Goal: Navigation & Orientation: Find specific page/section

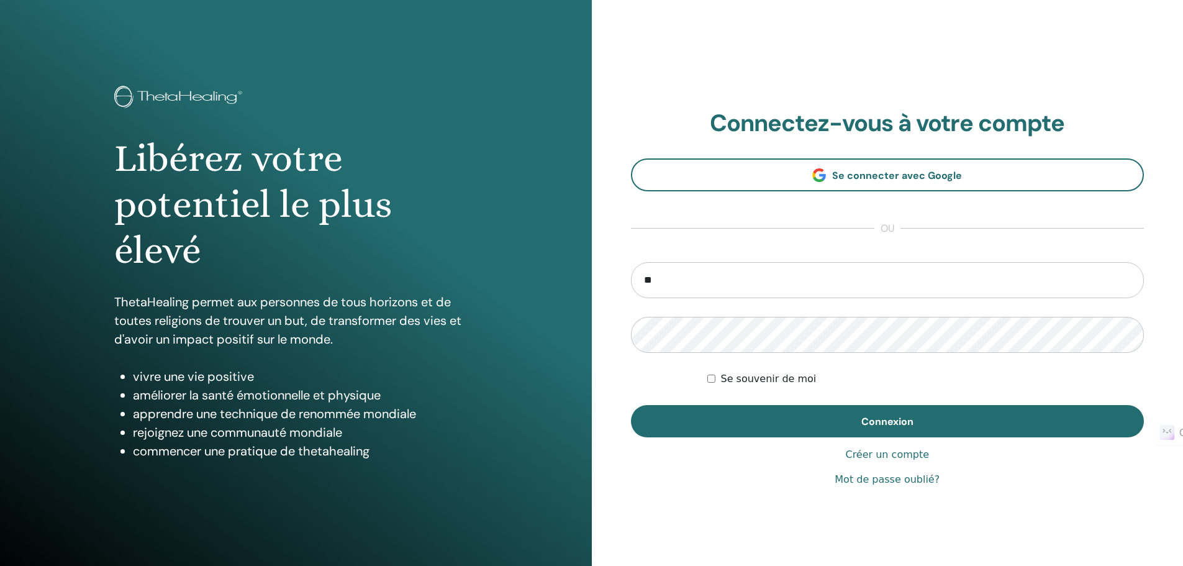
type input "**********"
click at [631, 405] on button "Connexion" at bounding box center [888, 421] width 514 height 32
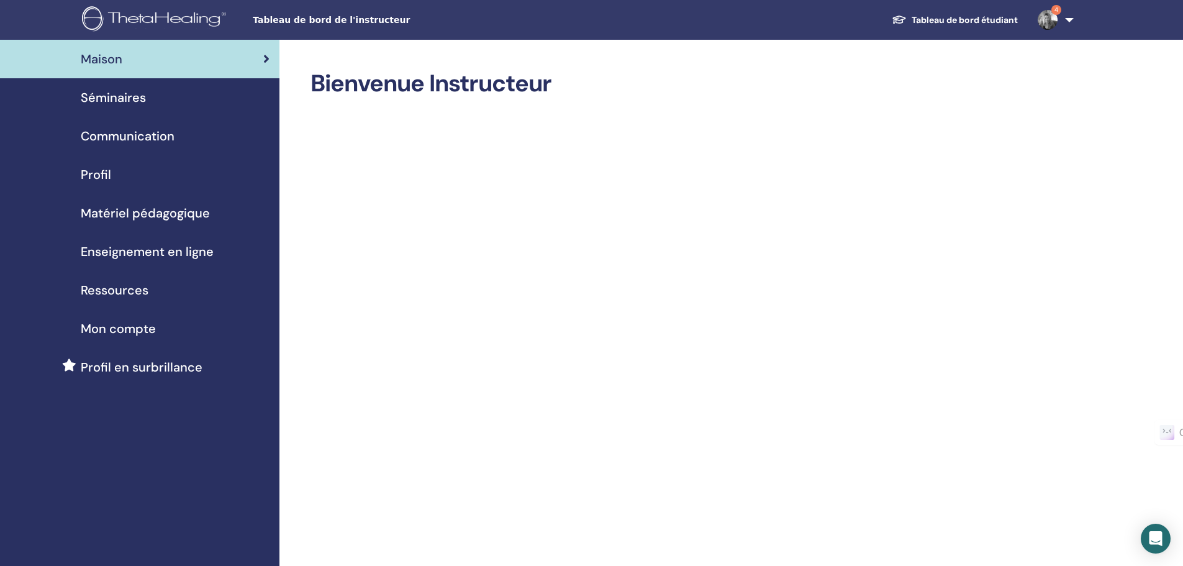
click at [102, 94] on span "Séminaires" at bounding box center [113, 97] width 65 height 19
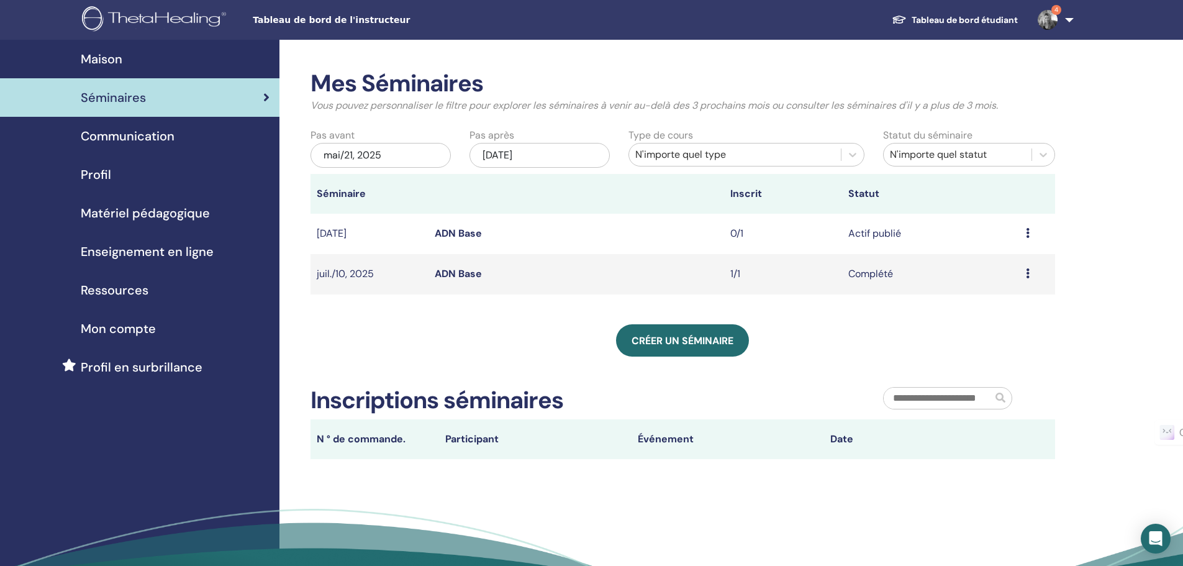
click at [120, 324] on span "Mon compte" at bounding box center [118, 328] width 75 height 19
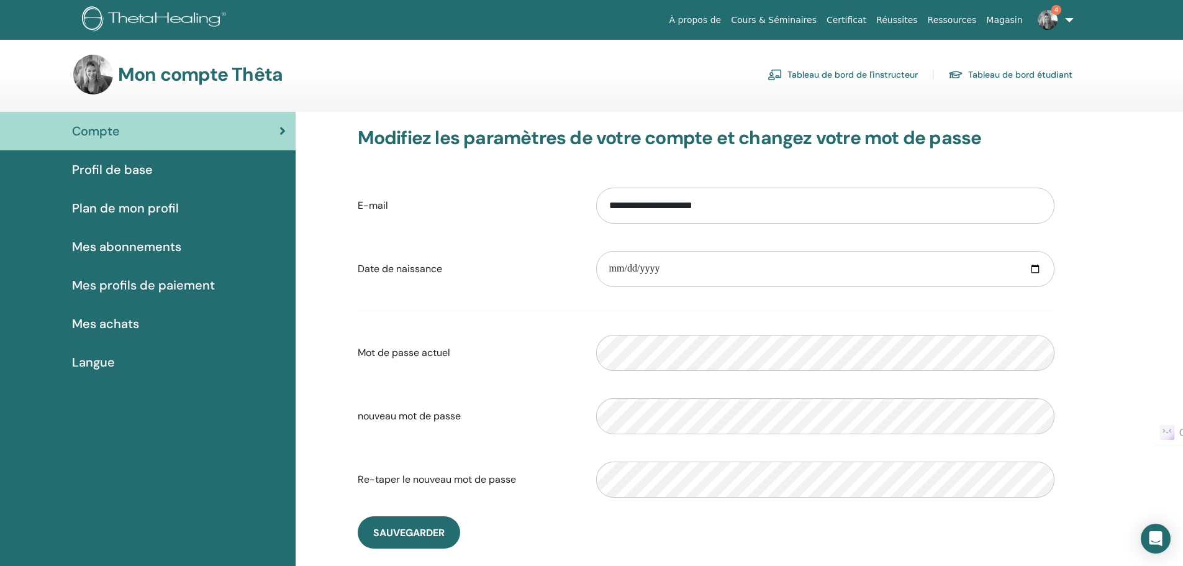
click at [809, 16] on link "Cours & Séminaires" at bounding box center [774, 20] width 96 height 23
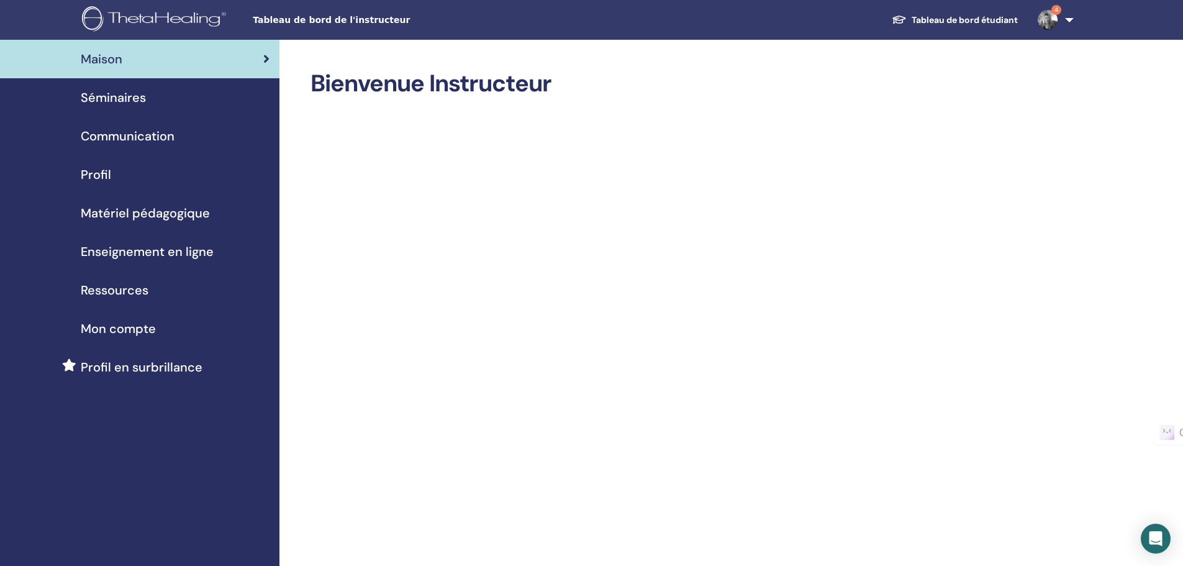
click at [965, 20] on link "Tableau de bord étudiant" at bounding box center [955, 20] width 146 height 23
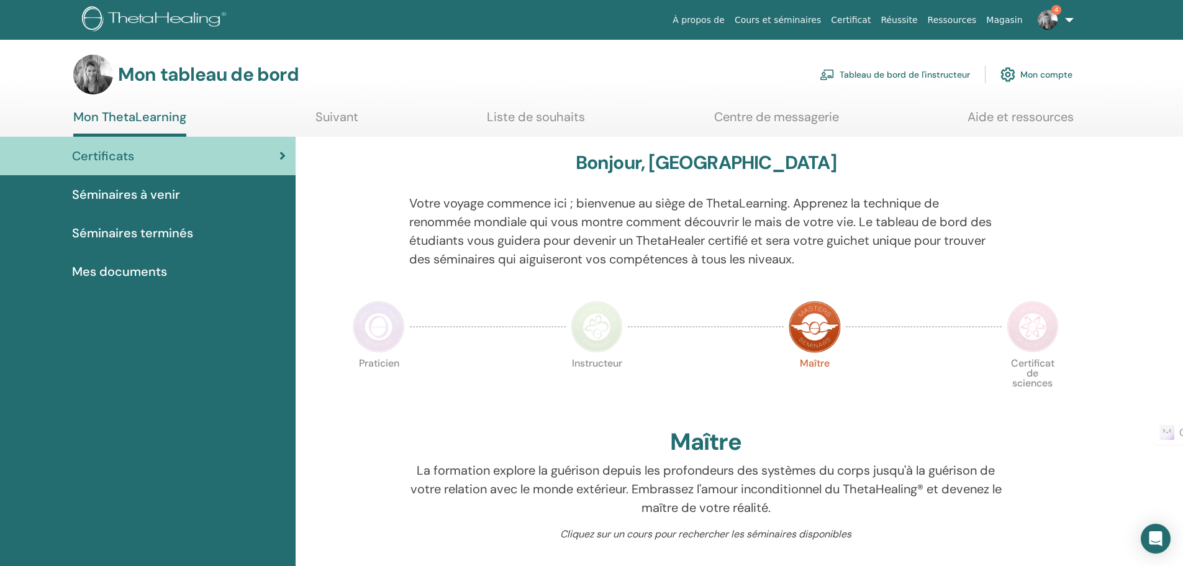
click at [100, 235] on font "Séminaires terminés" at bounding box center [132, 233] width 121 height 16
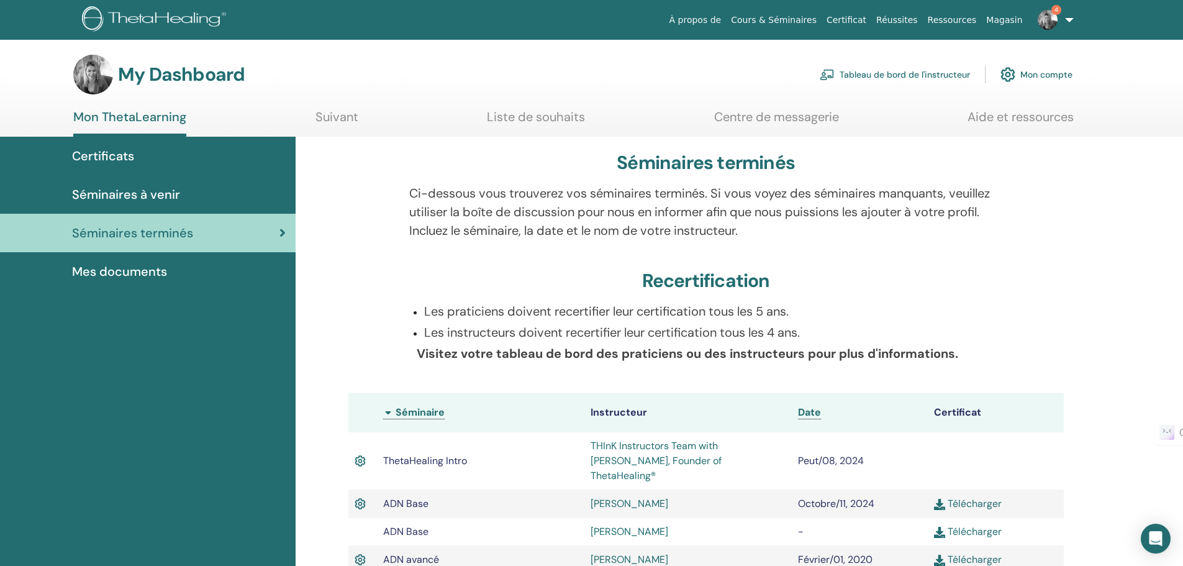
click at [147, 264] on span "Mes documents" at bounding box center [119, 271] width 95 height 19
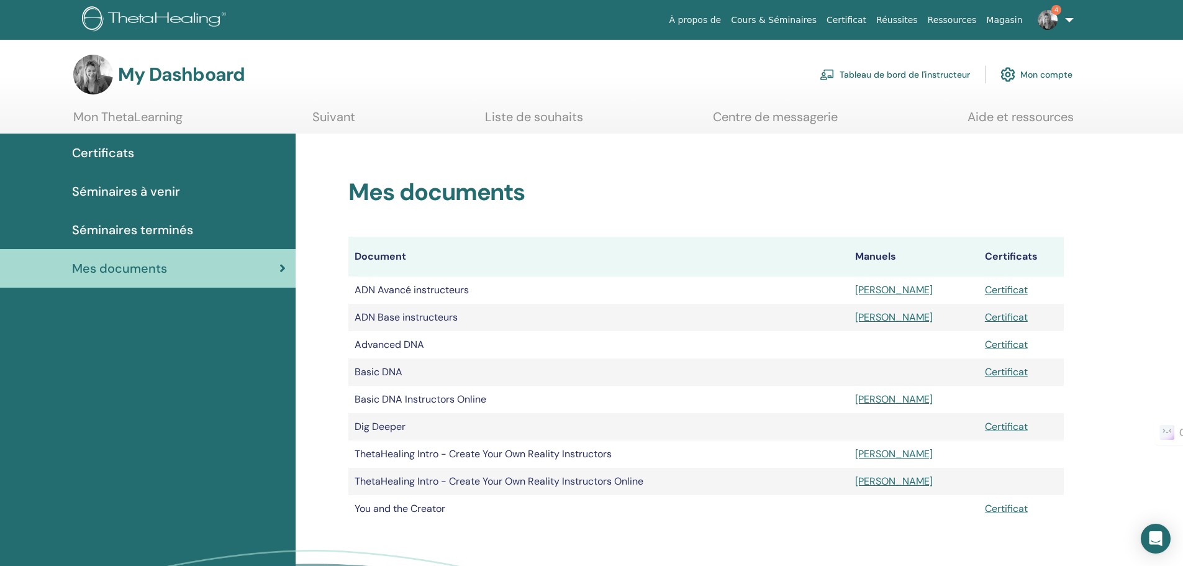
click at [340, 117] on link "Suivant" at bounding box center [333, 121] width 43 height 24
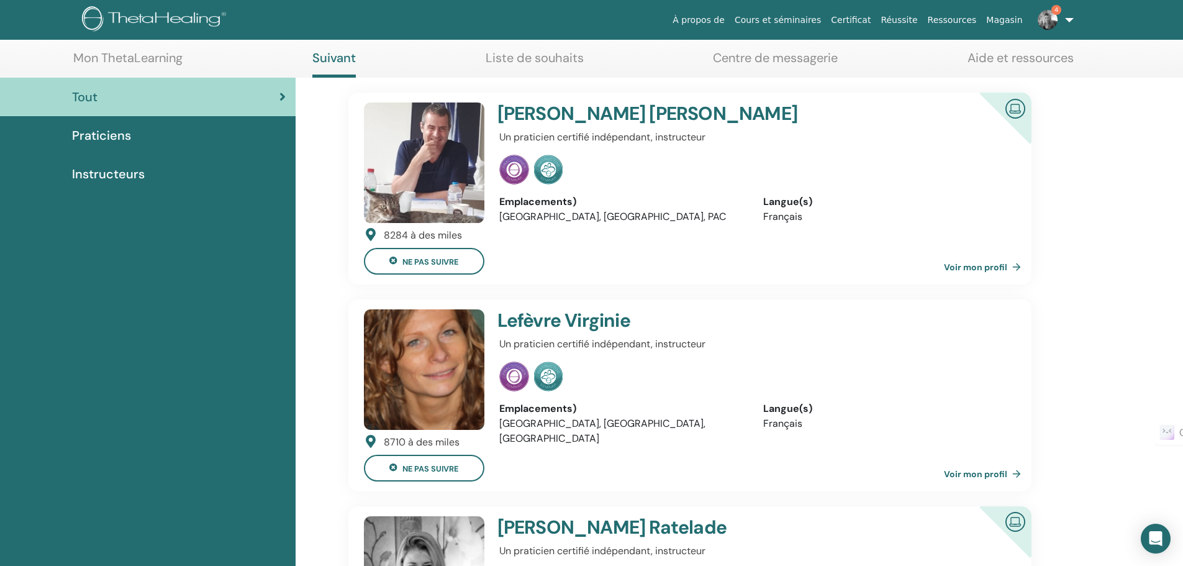
scroll to position [62, 0]
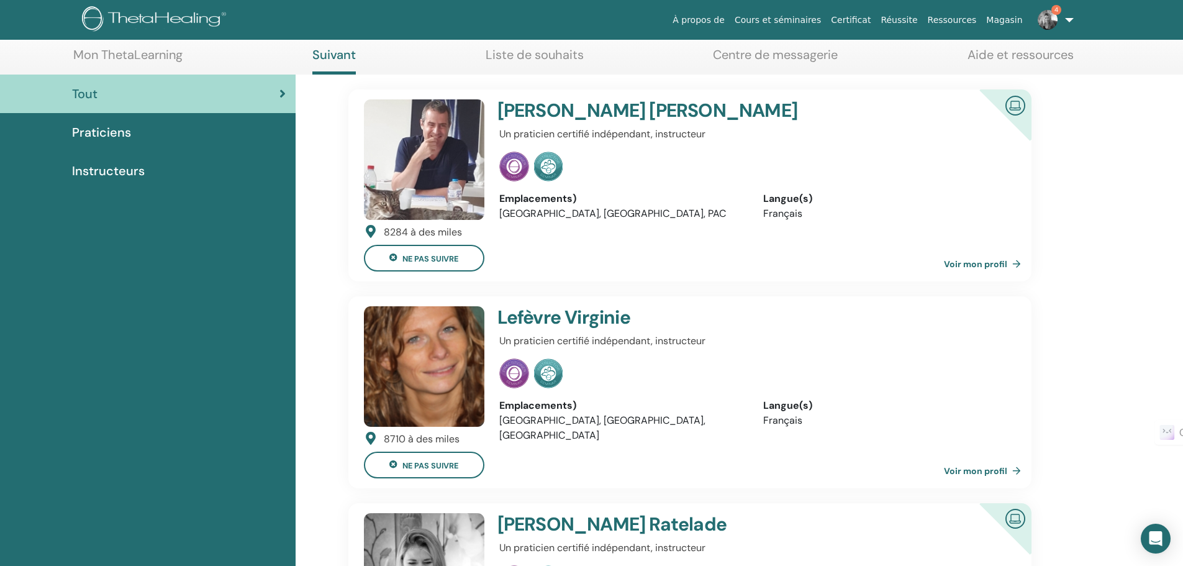
click at [522, 45] on section "Mon tableau de bord Tableau de bord de l'instructeur Mon compte Mon ThetaLearni…" at bounding box center [591, 34] width 1183 height 82
click at [526, 52] on font "Liste de souhaits" at bounding box center [535, 55] width 98 height 16
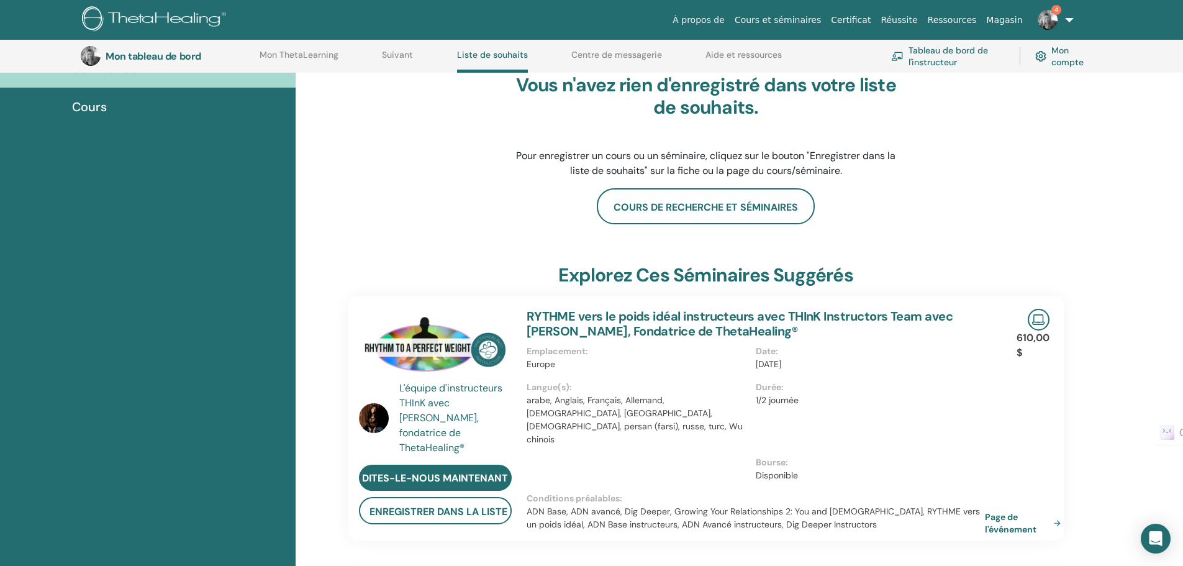
scroll to position [95, 0]
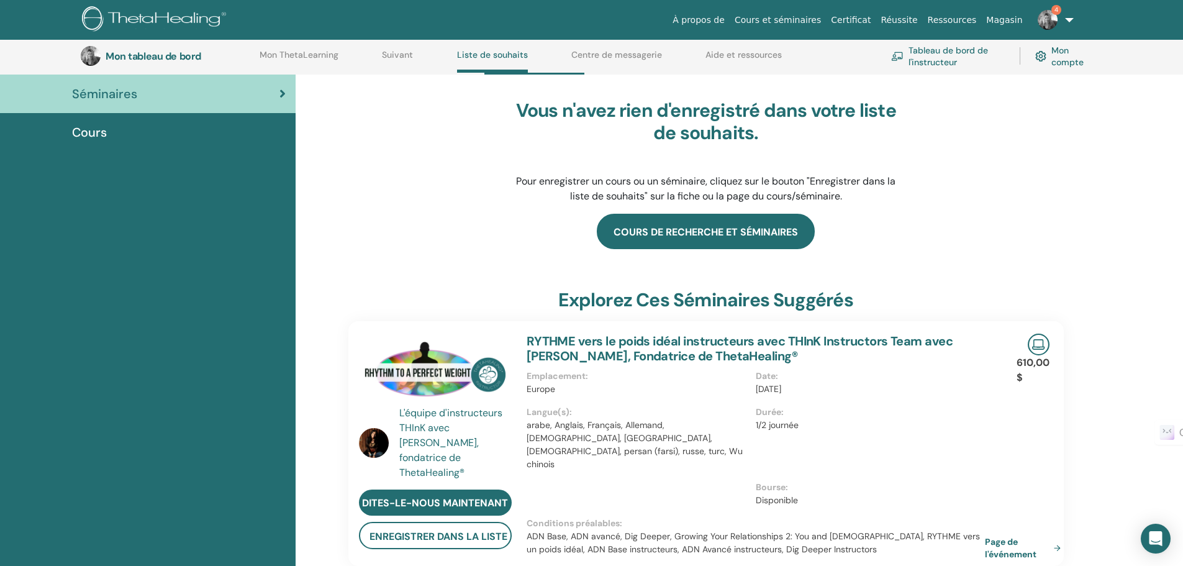
click at [697, 240] on link "Cours de recherche et séminaires" at bounding box center [706, 231] width 218 height 35
